Goal: Task Accomplishment & Management: Manage account settings

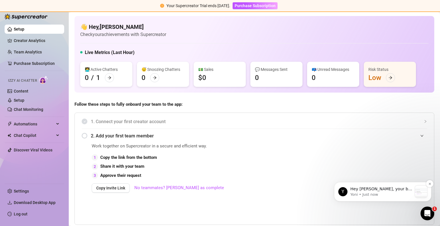
click at [390, 193] on p "Yoni • Just now" at bounding box center [381, 194] width 62 height 5
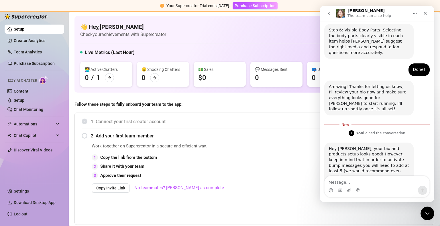
scroll to position [487, 0]
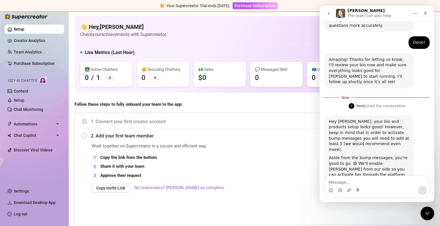
click at [362, 206] on img "Yoni says…" at bounding box center [367, 217] width 77 height 22
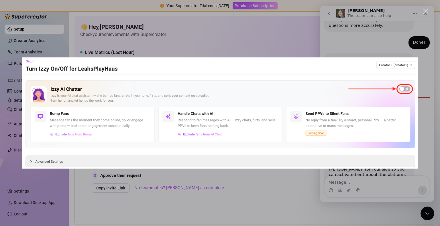
click at [373, 54] on div "Intercom messenger" at bounding box center [220, 113] width 440 height 226
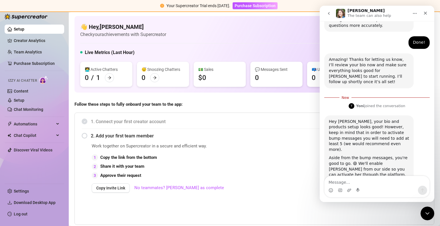
click at [427, 213] on icon "Close Intercom Messenger" at bounding box center [426, 213] width 4 height 2
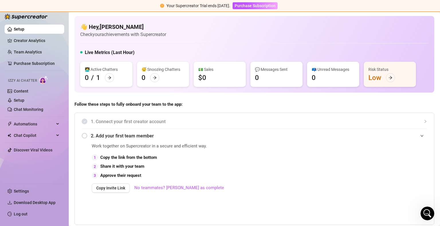
scroll to position [478, 0]
click at [24, 98] on link "Setup" at bounding box center [19, 100] width 11 height 5
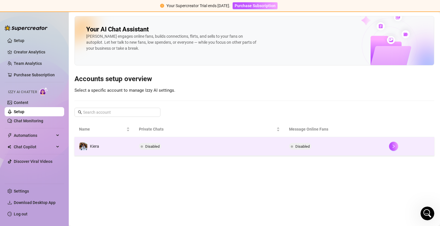
click at [142, 151] on td "Disabled" at bounding box center [209, 146] width 150 height 19
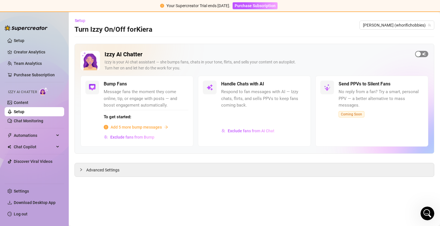
click at [424, 52] on span "button" at bounding box center [421, 54] width 13 height 6
click at [302, 83] on span "button" at bounding box center [299, 84] width 13 height 6
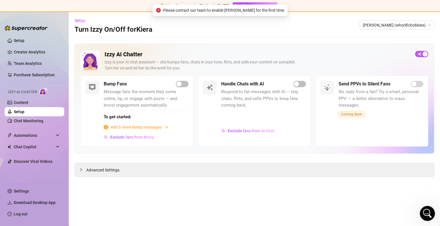
click at [426, 210] on icon "Open Intercom Messenger" at bounding box center [426, 212] width 9 height 9
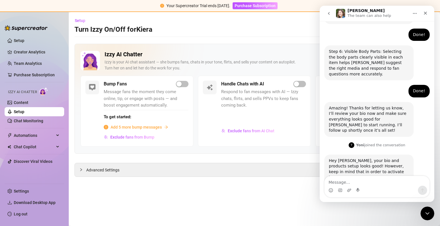
scroll to position [478, 0]
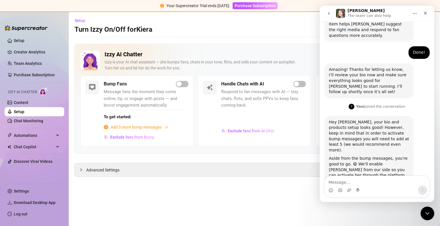
click at [260, 137] on div "Exclude fans from AI Chat" at bounding box center [263, 134] width 85 height 15
click at [255, 133] on span "Exclude fans from AI Chat" at bounding box center [251, 131] width 47 height 5
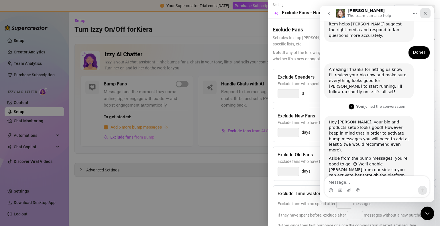
click at [426, 14] on icon "Close" at bounding box center [425, 13] width 3 height 3
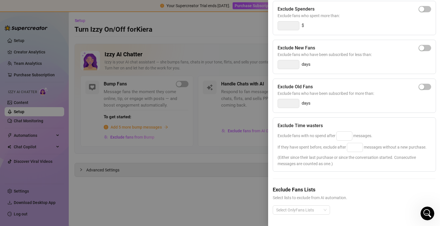
scroll to position [78, 0]
click at [318, 206] on div at bounding box center [298, 210] width 49 height 8
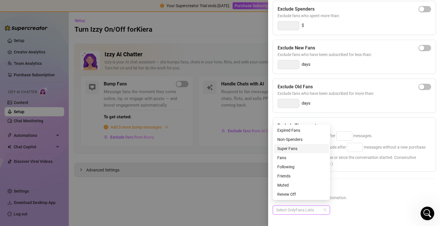
click at [308, 149] on div "Super Fans" at bounding box center [301, 149] width 48 height 6
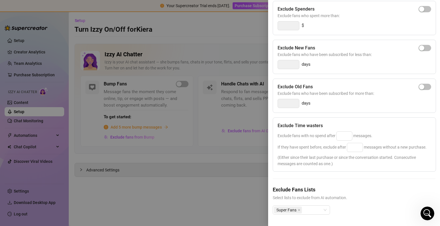
click at [357, 186] on h5 "Exclude Fans Lists" at bounding box center [354, 190] width 163 height 8
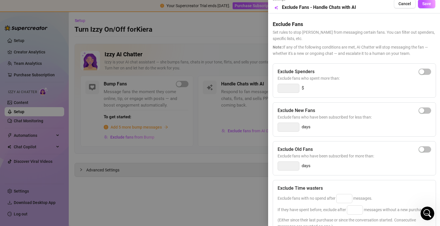
scroll to position [0, 0]
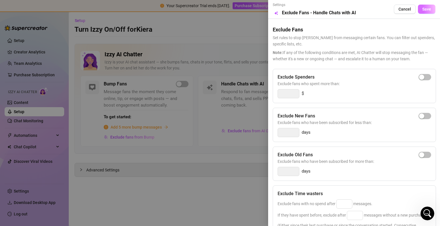
click at [425, 11] on span "Save" at bounding box center [426, 9] width 9 height 5
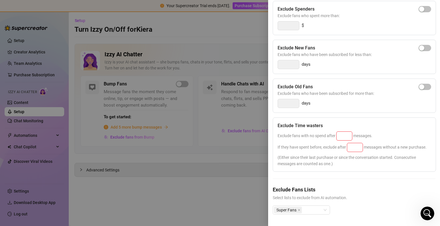
scroll to position [78, 0]
click at [346, 132] on input at bounding box center [343, 136] width 15 height 9
type input "25"
click at [354, 143] on input at bounding box center [354, 147] width 15 height 9
type input "25"
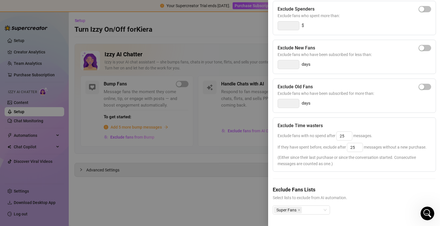
click at [354, 160] on span "(Either since their last purchase or since the conversation started. Consecutiv…" at bounding box center [353, 161] width 153 height 13
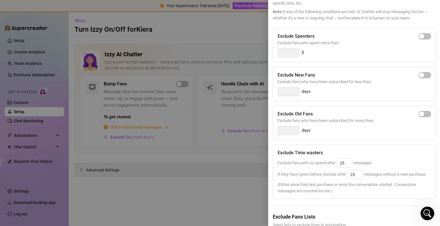
scroll to position [0, 0]
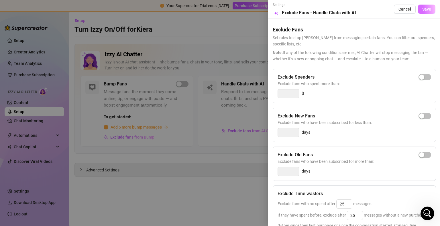
click at [426, 9] on span "Save" at bounding box center [426, 9] width 9 height 5
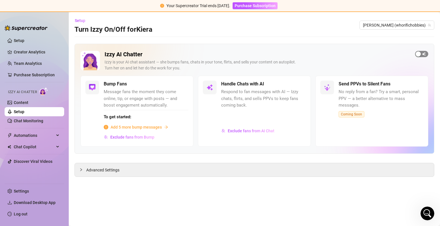
click at [419, 56] on div "button" at bounding box center [417, 54] width 5 height 5
click at [302, 82] on span "button" at bounding box center [299, 84] width 13 height 6
click at [112, 169] on span "Advanced Settings" at bounding box center [102, 170] width 33 height 6
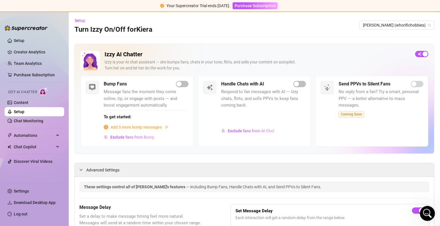
click at [427, 212] on icon "Open Intercom Messenger" at bounding box center [426, 212] width 9 height 9
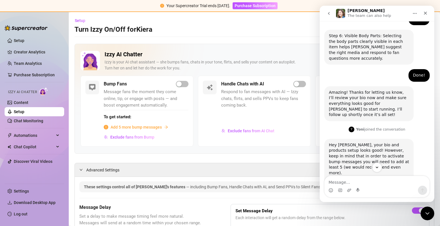
scroll to position [478, 0]
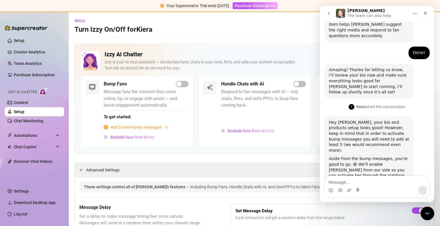
click at [363, 183] on textarea "Message…" at bounding box center [376, 181] width 105 height 10
click at [366, 207] on img "Yoni says…" at bounding box center [367, 218] width 77 height 22
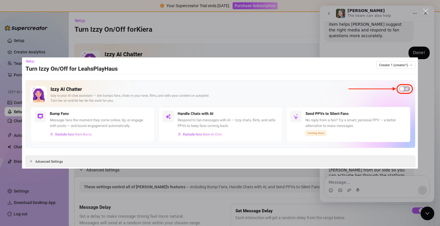
scroll to position [0, 0]
click at [240, 35] on div "Intercom messenger" at bounding box center [220, 113] width 440 height 226
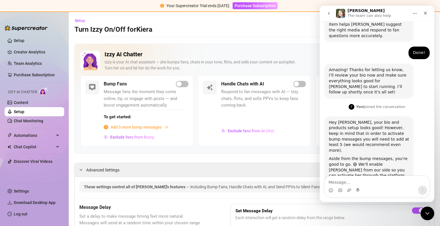
click at [247, 45] on div "Izzy AI Chatter [PERSON_NAME] is your AI chat assistant — she bumps fans, chats…" at bounding box center [254, 99] width 360 height 110
click at [426, 16] on div "Close" at bounding box center [425, 13] width 10 height 10
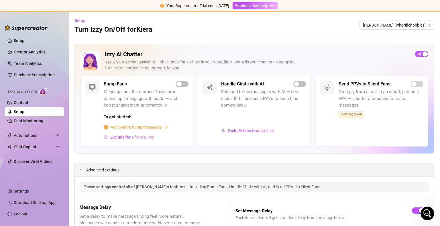
click at [102, 171] on span "Advanced Settings" at bounding box center [102, 170] width 33 height 6
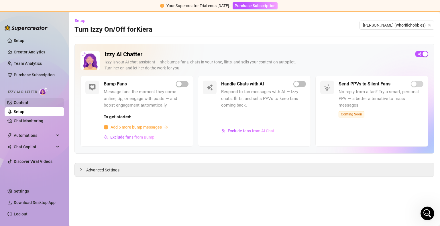
click at [27, 100] on link "Content" at bounding box center [21, 102] width 15 height 5
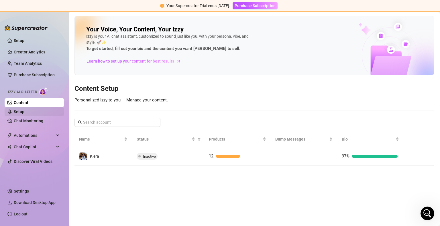
click at [23, 110] on link "Setup" at bounding box center [19, 112] width 11 height 5
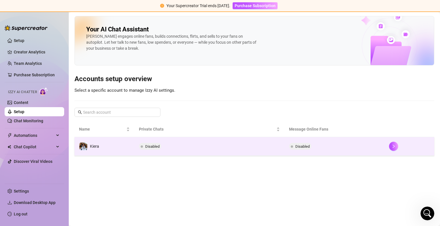
click at [120, 142] on td "Kiera" at bounding box center [104, 146] width 60 height 19
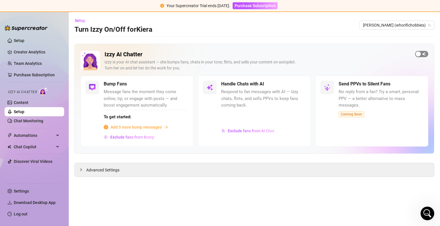
click at [422, 52] on span "button" at bounding box center [421, 54] width 13 height 6
click at [300, 83] on button "button" at bounding box center [299, 84] width 13 height 6
click at [427, 211] on icon "Open Intercom Messenger" at bounding box center [426, 212] width 9 height 9
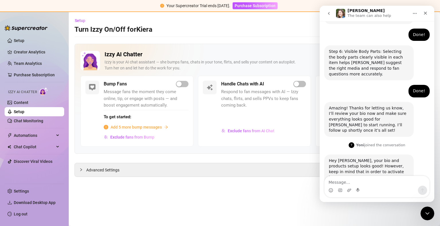
scroll to position [478, 0]
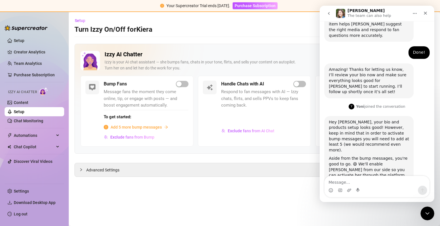
click at [363, 181] on textarea "Message…" at bounding box center [376, 181] width 105 height 10
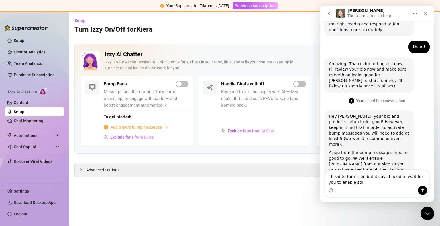
type textarea "I tried to turn it on but it says I need to wait for you to enable still"
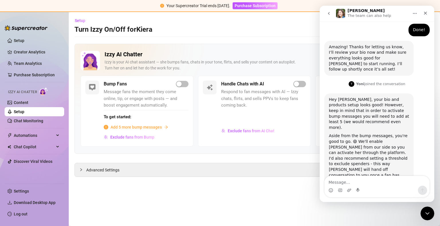
click at [279, 23] on div "Setup Turn Izzy On/Off for [PERSON_NAME] [PERSON_NAME] (whorifichobbies)" at bounding box center [254, 25] width 360 height 18
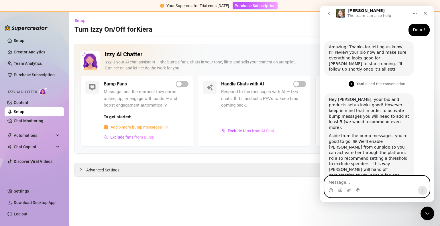
click at [372, 179] on textarea "Message…" at bounding box center [376, 181] width 105 height 10
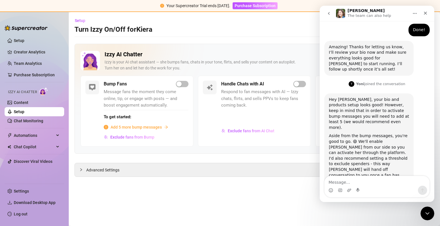
click at [293, 49] on div "Izzy AI Chatter [PERSON_NAME] is your AI chat assistant — she bumps fans, chats…" at bounding box center [254, 99] width 360 height 110
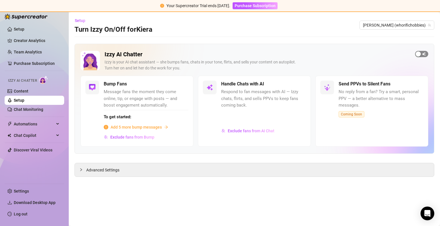
click at [421, 55] on button "button" at bounding box center [421, 54] width 13 height 6
click at [302, 80] on div "Handle Chats with AI Respond to fan messages with AI — Izzy chats, flirts, and …" at bounding box center [254, 111] width 113 height 71
click at [299, 83] on div "button" at bounding box center [296, 84] width 5 height 5
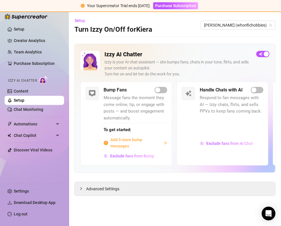
click at [208, 37] on div at bounding box center [174, 37] width 201 height 0
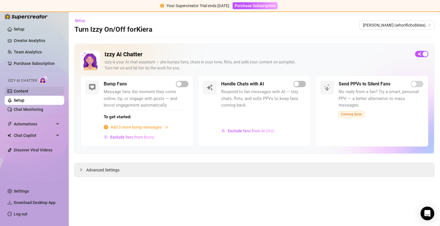
click at [28, 94] on link "Content" at bounding box center [21, 91] width 15 height 5
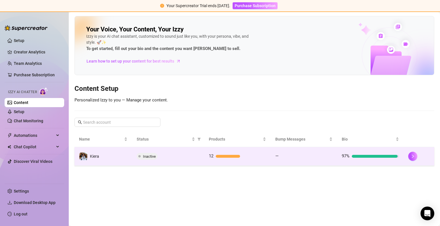
click at [126, 160] on td "Kiera" at bounding box center [103, 156] width 58 height 19
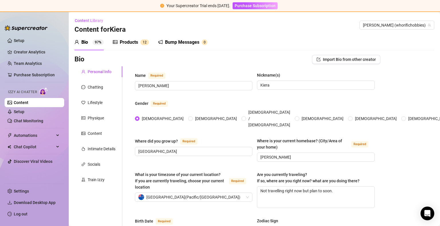
click at [129, 43] on div "Products" at bounding box center [129, 42] width 18 height 7
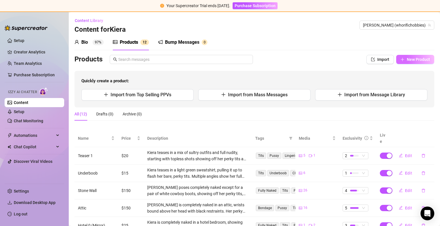
click at [410, 61] on span "New Product" at bounding box center [417, 59] width 23 height 5
type textarea "Type your message here..."
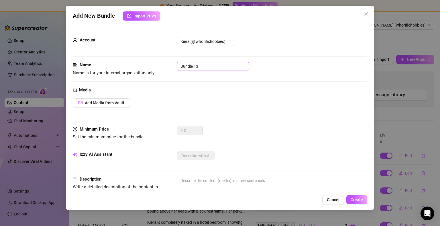
click at [208, 66] on input "Bundle 13" at bounding box center [213, 66] width 72 height 9
type input "A"
type input "BG"
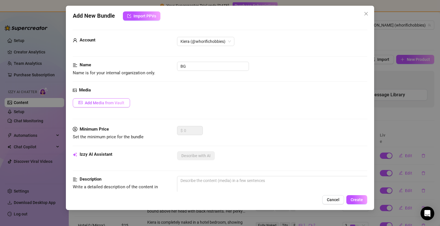
click at [112, 104] on span "Add Media from Vault" at bounding box center [105, 103] width 40 height 5
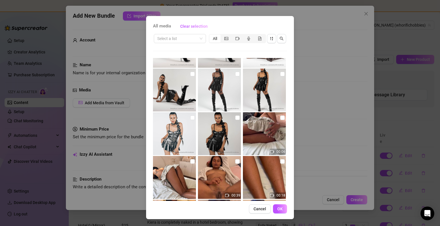
scroll to position [559, 0]
click at [235, 38] on icon "video-camera" at bounding box center [237, 39] width 4 height 4
click at [233, 35] on input "segmented control" at bounding box center [233, 35] width 0 height 0
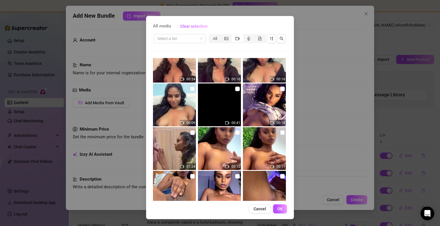
scroll to position [545, 0]
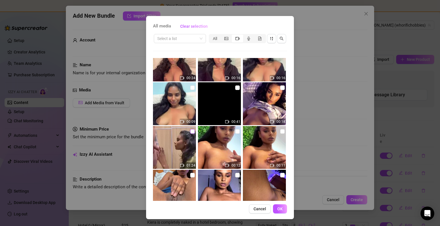
click at [190, 132] on input "checkbox" at bounding box center [192, 131] width 5 height 5
checkbox input "true"
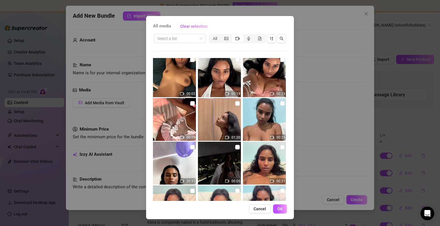
scroll to position [398, 0]
click at [235, 104] on input "checkbox" at bounding box center [237, 104] width 5 height 5
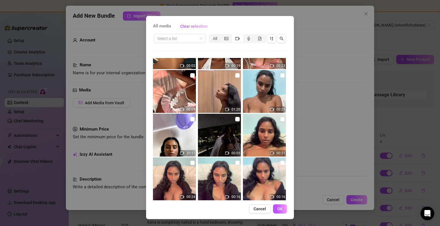
scroll to position [425, 0]
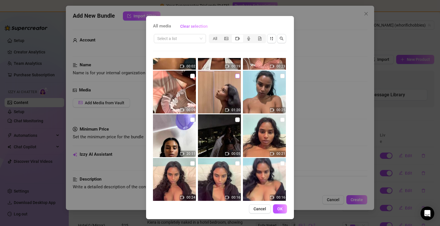
click at [235, 78] on input "checkbox" at bounding box center [237, 76] width 5 height 5
checkbox input "true"
click at [283, 212] on button "OK" at bounding box center [280, 209] width 14 height 9
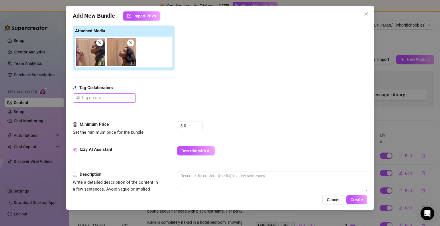
scroll to position [87, 0]
click at [201, 127] on span "Decrease Value" at bounding box center [199, 127] width 6 height 5
click at [191, 126] on input "0" at bounding box center [193, 125] width 19 height 9
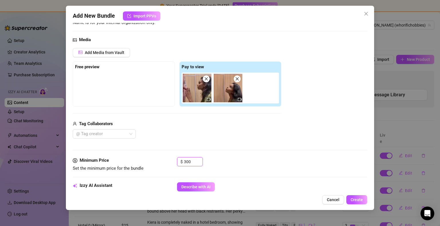
scroll to position [40, 0]
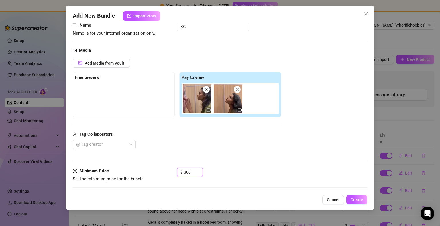
type input "300"
click at [291, 134] on div "Add Media from Vault Free preview Pay to view Tag Collaborators @ Tag creator" at bounding box center [220, 104] width 294 height 91
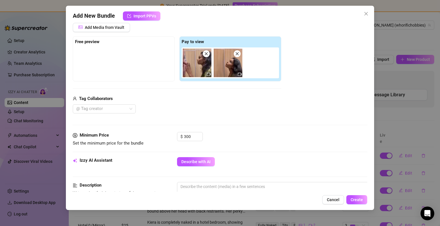
scroll to position [76, 0]
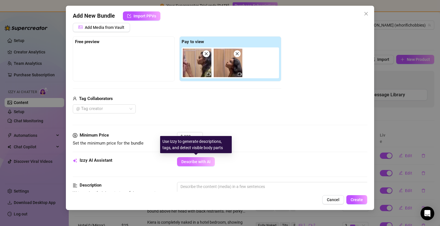
click at [208, 163] on span "Describe with AI" at bounding box center [195, 162] width 29 height 5
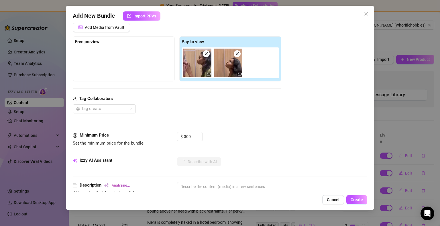
scroll to position [127, 0]
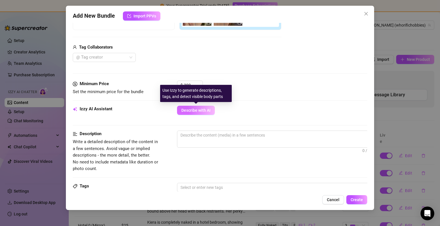
click at [202, 111] on span "Describe with AI" at bounding box center [195, 110] width 29 height 5
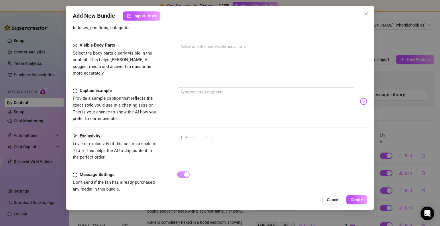
scroll to position [315, 0]
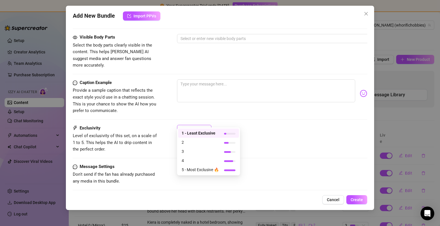
click at [200, 125] on div "1" at bounding box center [191, 129] width 22 height 9
click at [191, 172] on span "5 - Most Exclusive 🔥" at bounding box center [199, 170] width 37 height 6
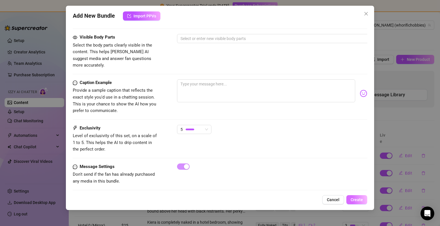
click at [354, 202] on span "Create" at bounding box center [356, 200] width 12 height 5
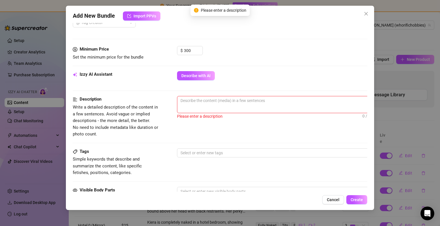
scroll to position [111, 0]
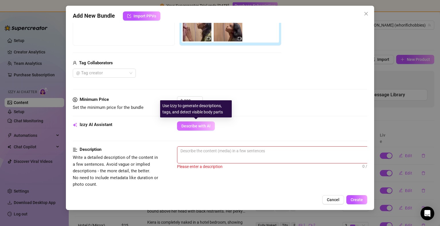
click at [204, 125] on span "Describe with AI" at bounding box center [195, 126] width 29 height 5
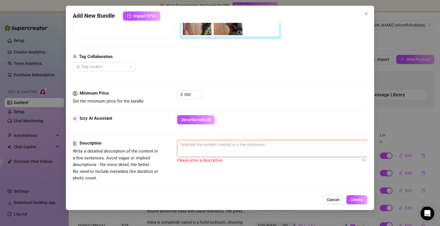
scroll to position [118, 0]
click at [364, 14] on icon "close" at bounding box center [366, 13] width 5 height 5
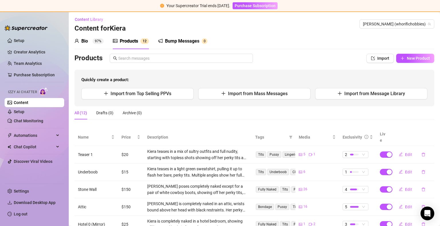
scroll to position [0, 0]
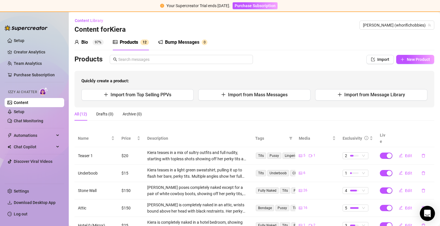
click at [427, 212] on icon "Open Intercom Messenger" at bounding box center [427, 213] width 7 height 7
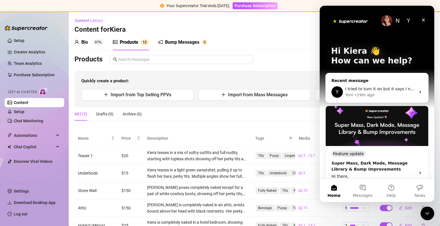
click at [406, 94] on div "Yoni • 29m ago" at bounding box center [380, 95] width 70 height 6
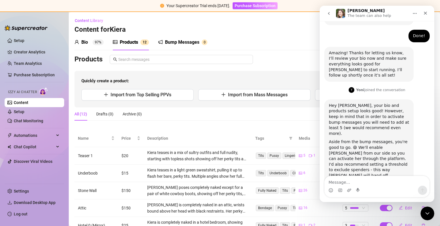
scroll to position [501, 0]
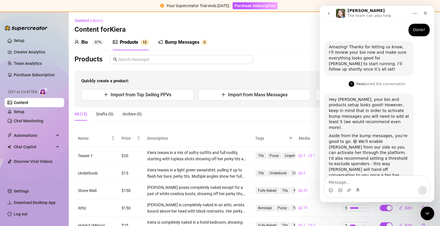
click at [277, 31] on div "Content Library Content for Kiera Kiera (whorifichobbies)" at bounding box center [254, 25] width 360 height 18
click at [428, 15] on div "Close" at bounding box center [425, 13] width 10 height 10
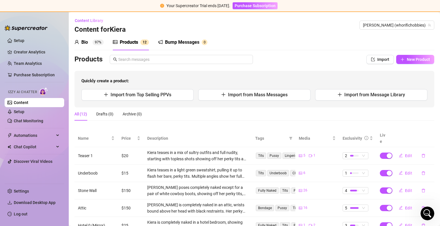
scroll to position [500, 0]
